Goal: Task Accomplishment & Management: Manage account settings

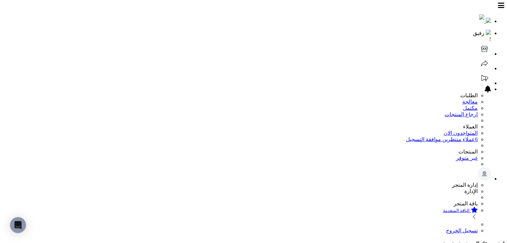
click at [478, 42] on icon at bounding box center [484, 48] width 13 height 13
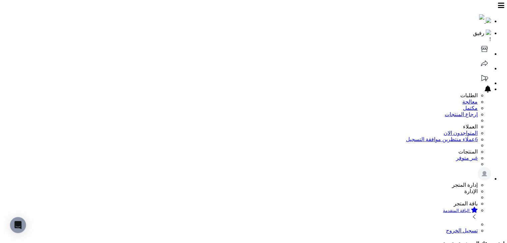
click at [478, 42] on icon at bounding box center [484, 48] width 13 height 13
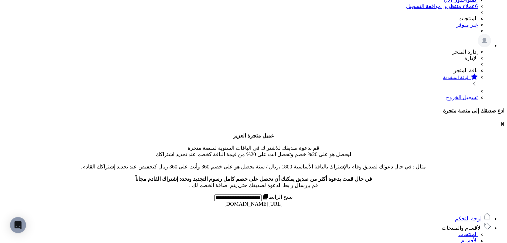
scroll to position [167, 0]
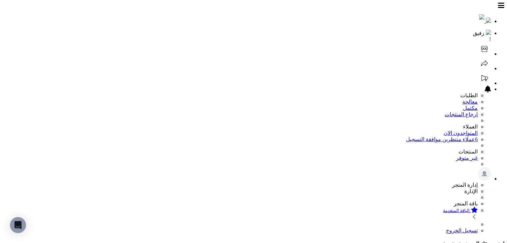
scroll to position [243, 0]
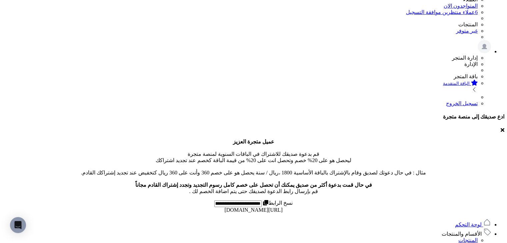
scroll to position [130, 0]
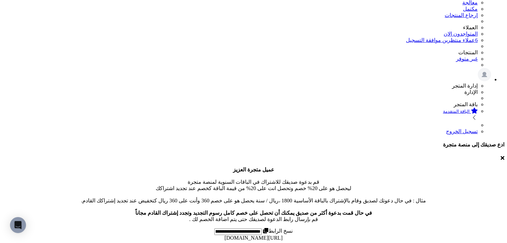
scroll to position [100, 0]
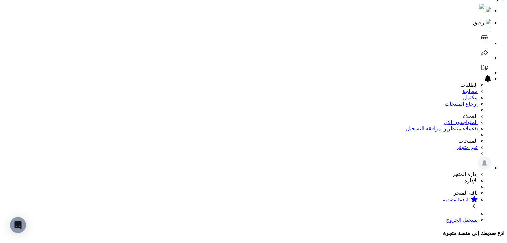
scroll to position [0, 0]
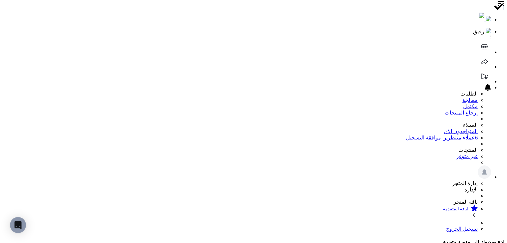
scroll to position [100, 0]
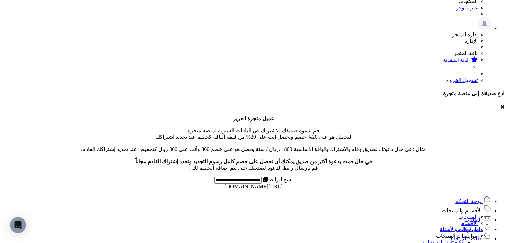
scroll to position [151, 0]
